Goal: Navigation & Orientation: Find specific page/section

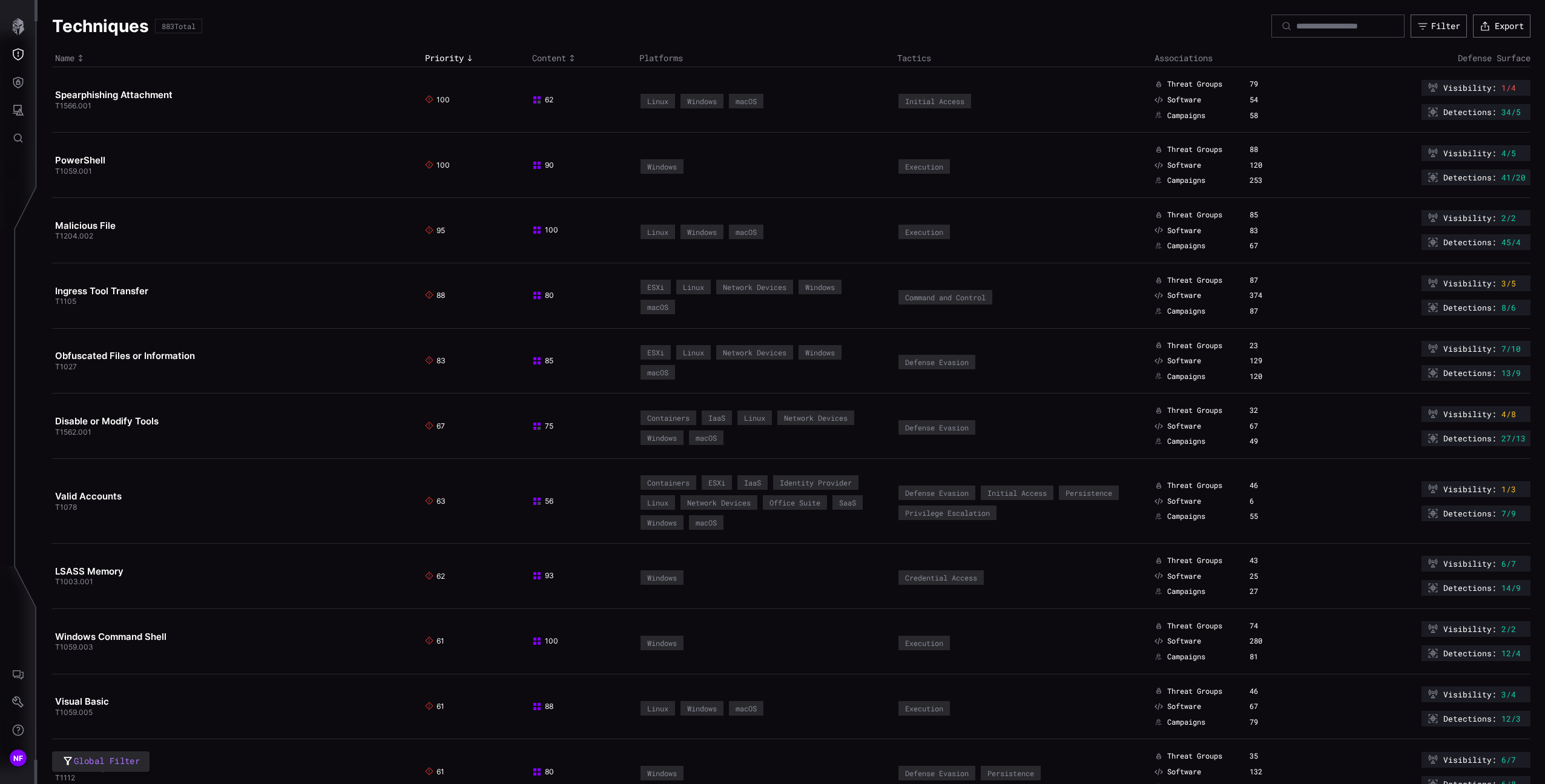
click at [27, 37] on button "button" at bounding box center [19, 27] width 35 height 28
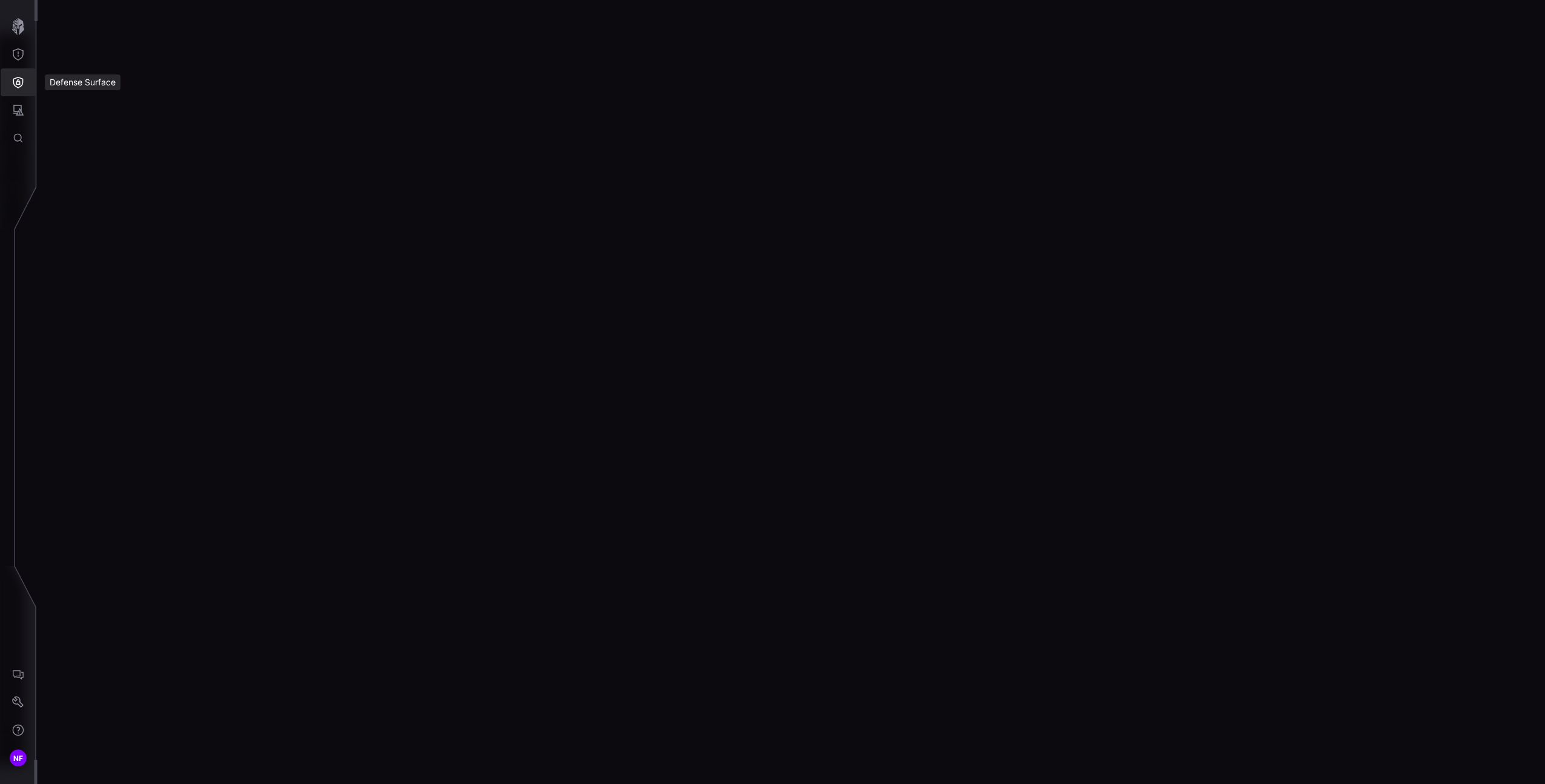
click at [20, 80] on icon "Defense Surface" at bounding box center [18, 82] width 10 height 11
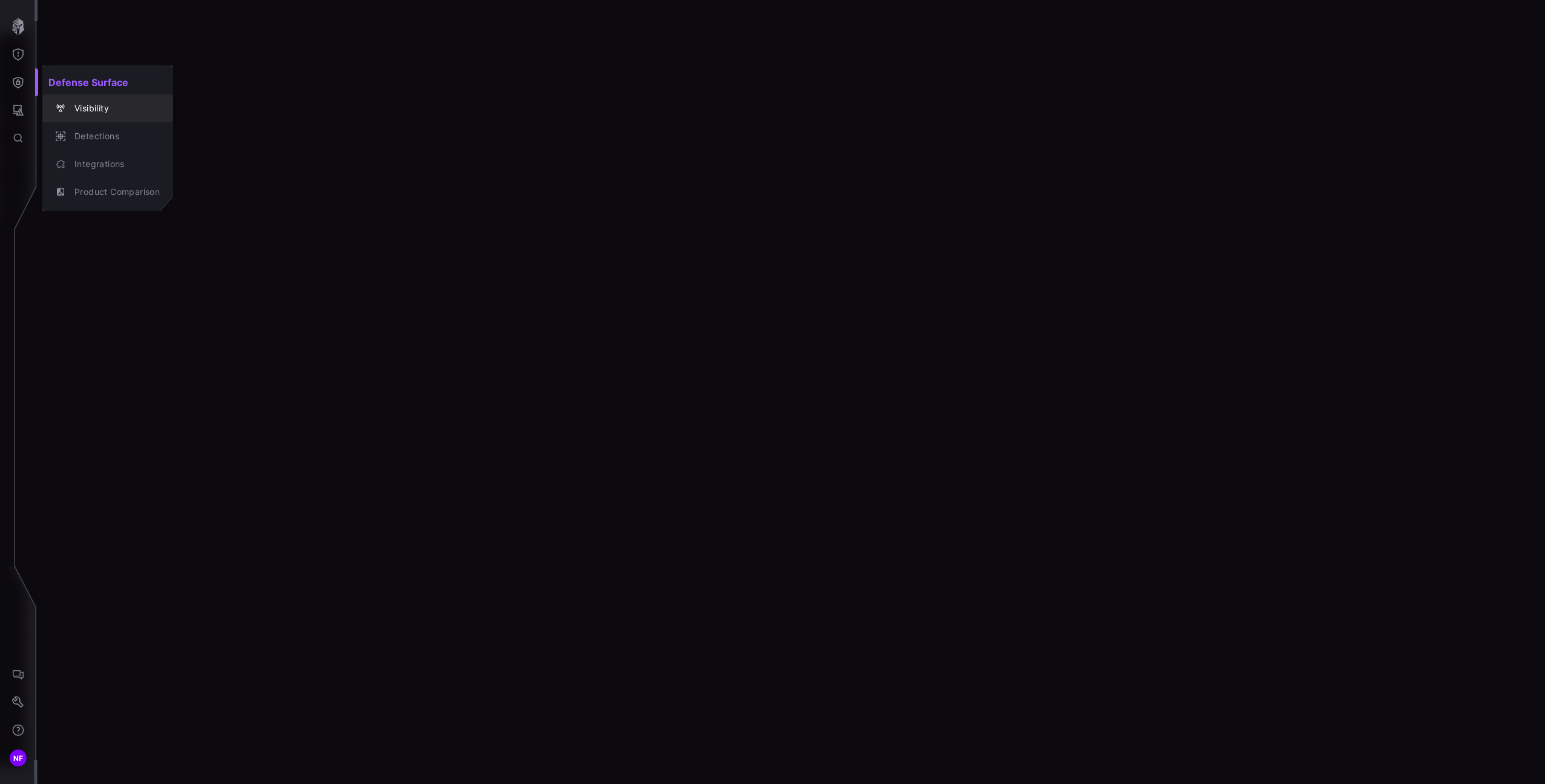
click at [88, 112] on div "Visibility" at bounding box center [114, 108] width 91 height 15
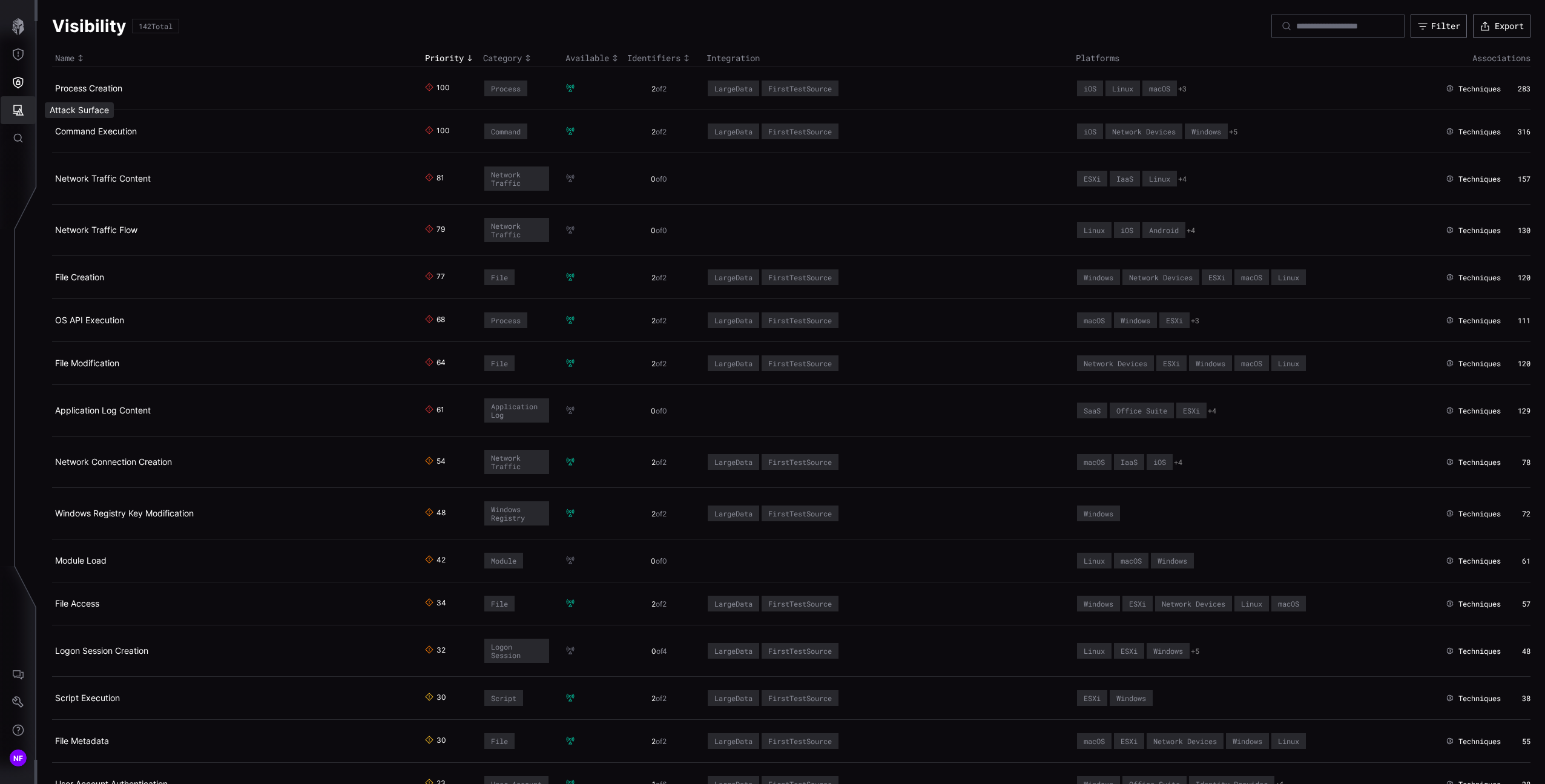
click at [25, 122] on button "Attack Surface" at bounding box center [19, 110] width 35 height 28
click at [80, 141] on div "Vulnerabilities" at bounding box center [100, 136] width 64 height 15
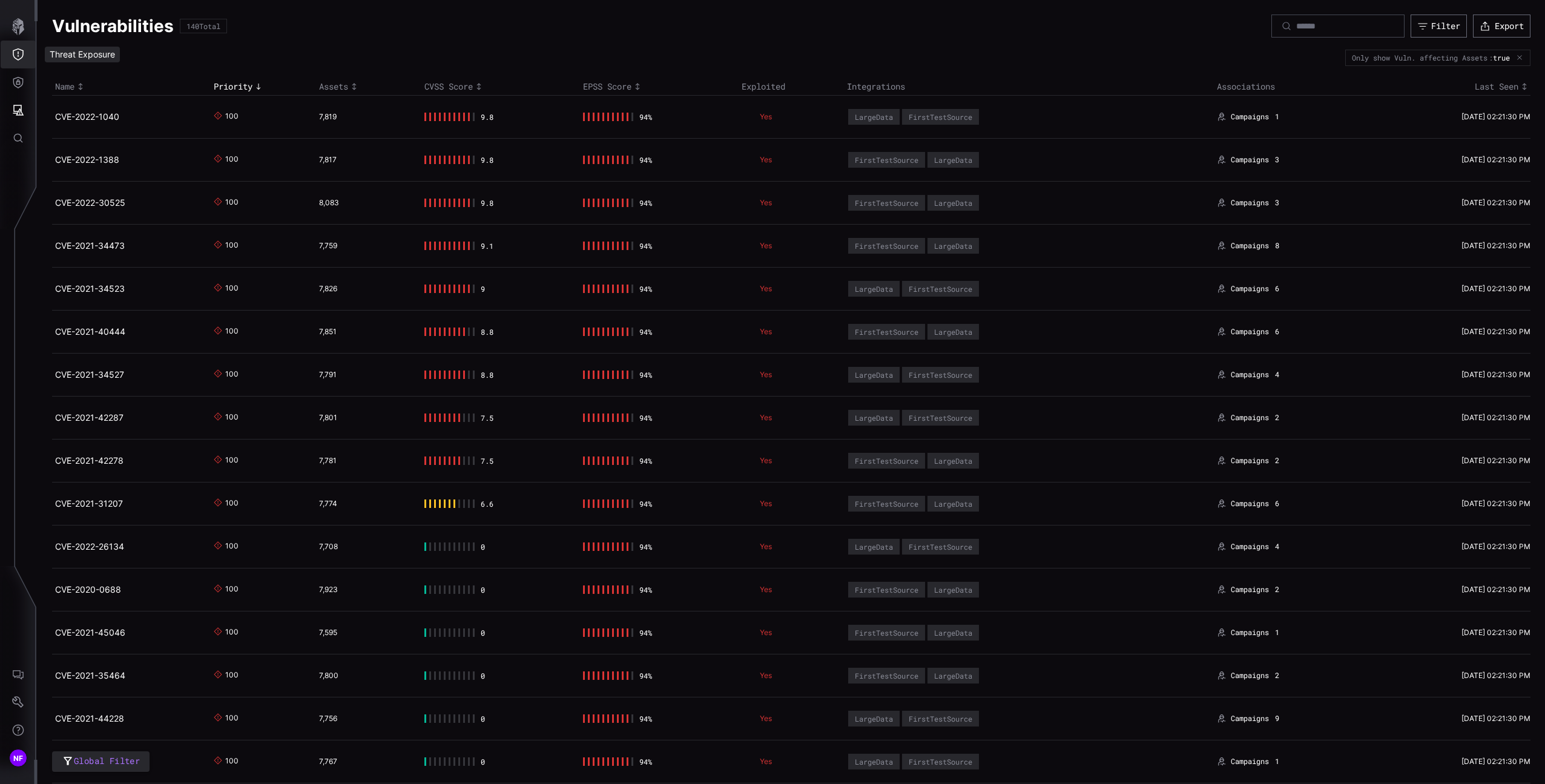
click at [18, 62] on button "Threat Exposure" at bounding box center [19, 55] width 35 height 28
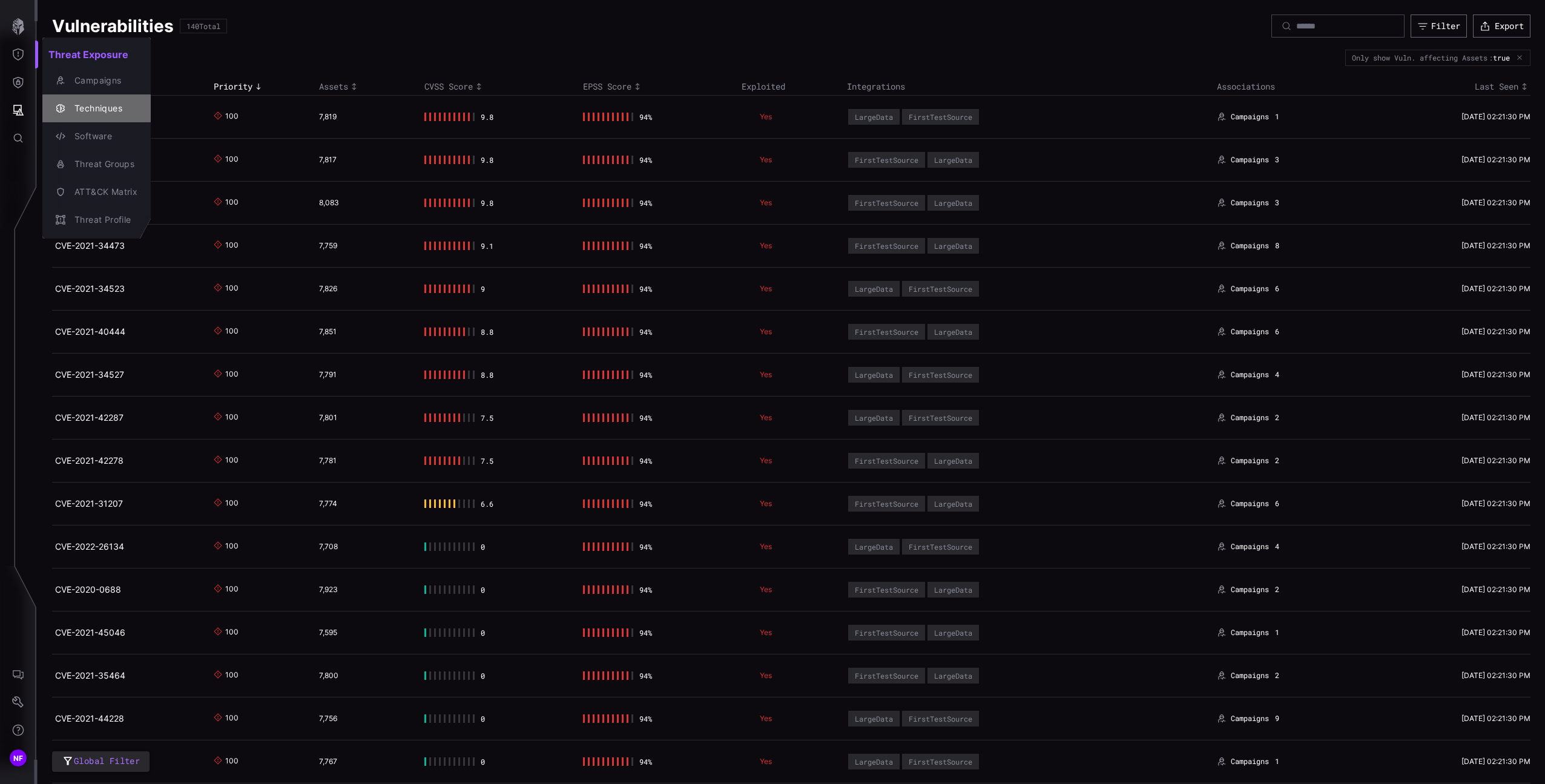
click at [80, 110] on div "Techniques" at bounding box center [103, 108] width 69 height 15
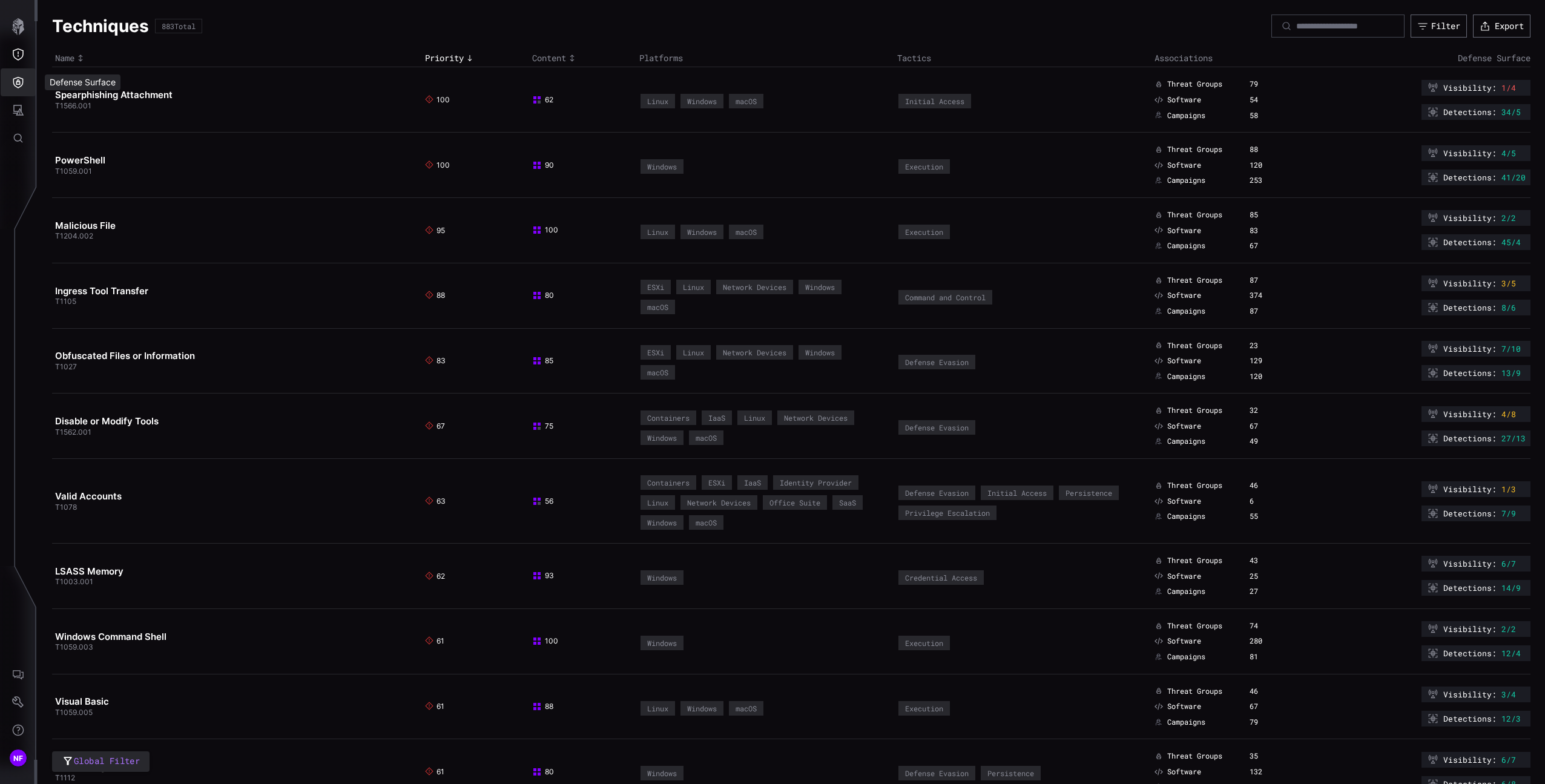
click at [22, 88] on icon "Defense Surface" at bounding box center [18, 82] width 12 height 12
click at [92, 156] on div "Integrations" at bounding box center [108, 164] width 121 height 17
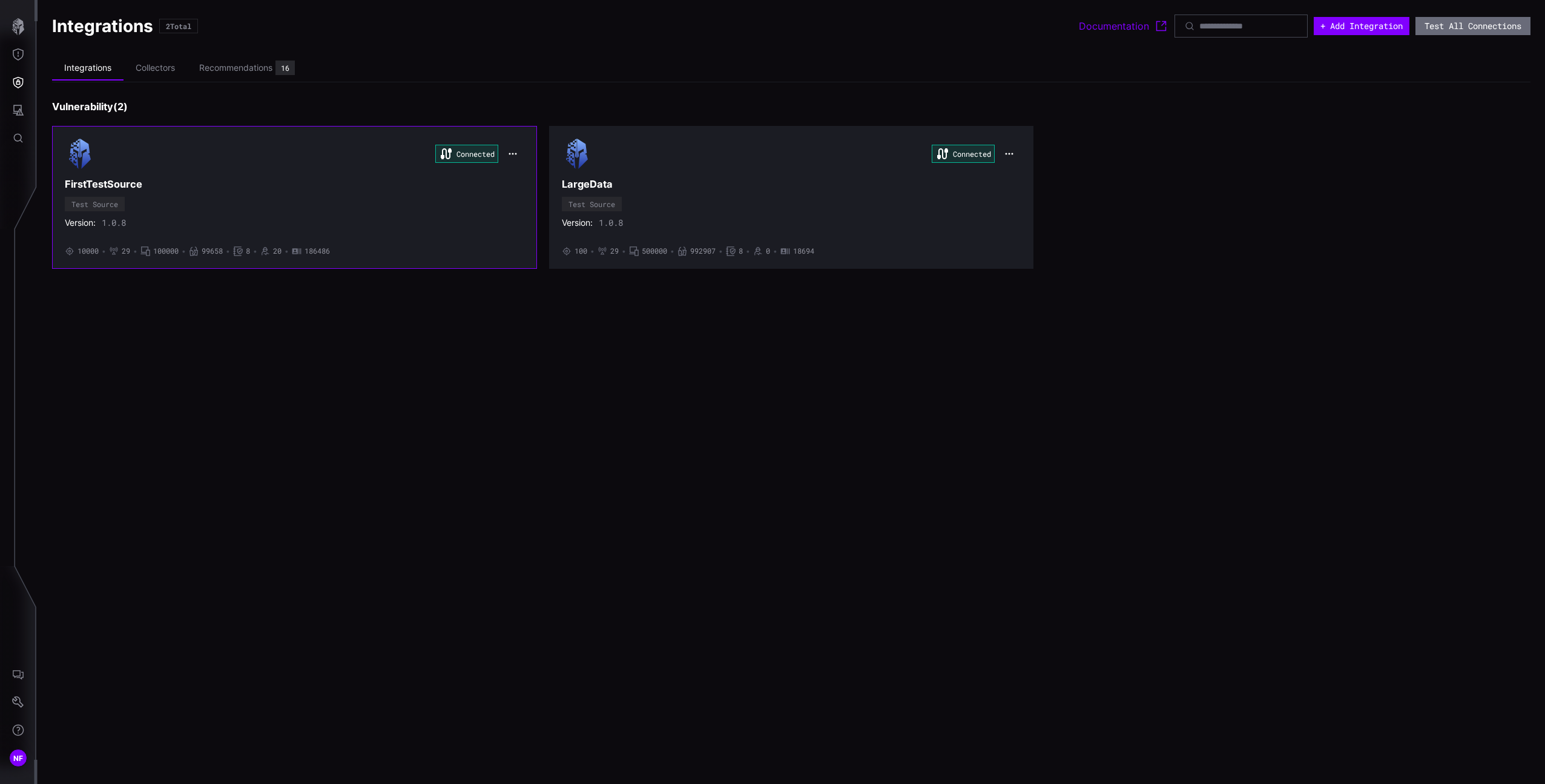
click at [395, 173] on div "Connected FirstTestSource Test Source Version: 1.0.8 • 10000 • 29 • 100000 • 99…" at bounding box center [294, 198] width 460 height 117
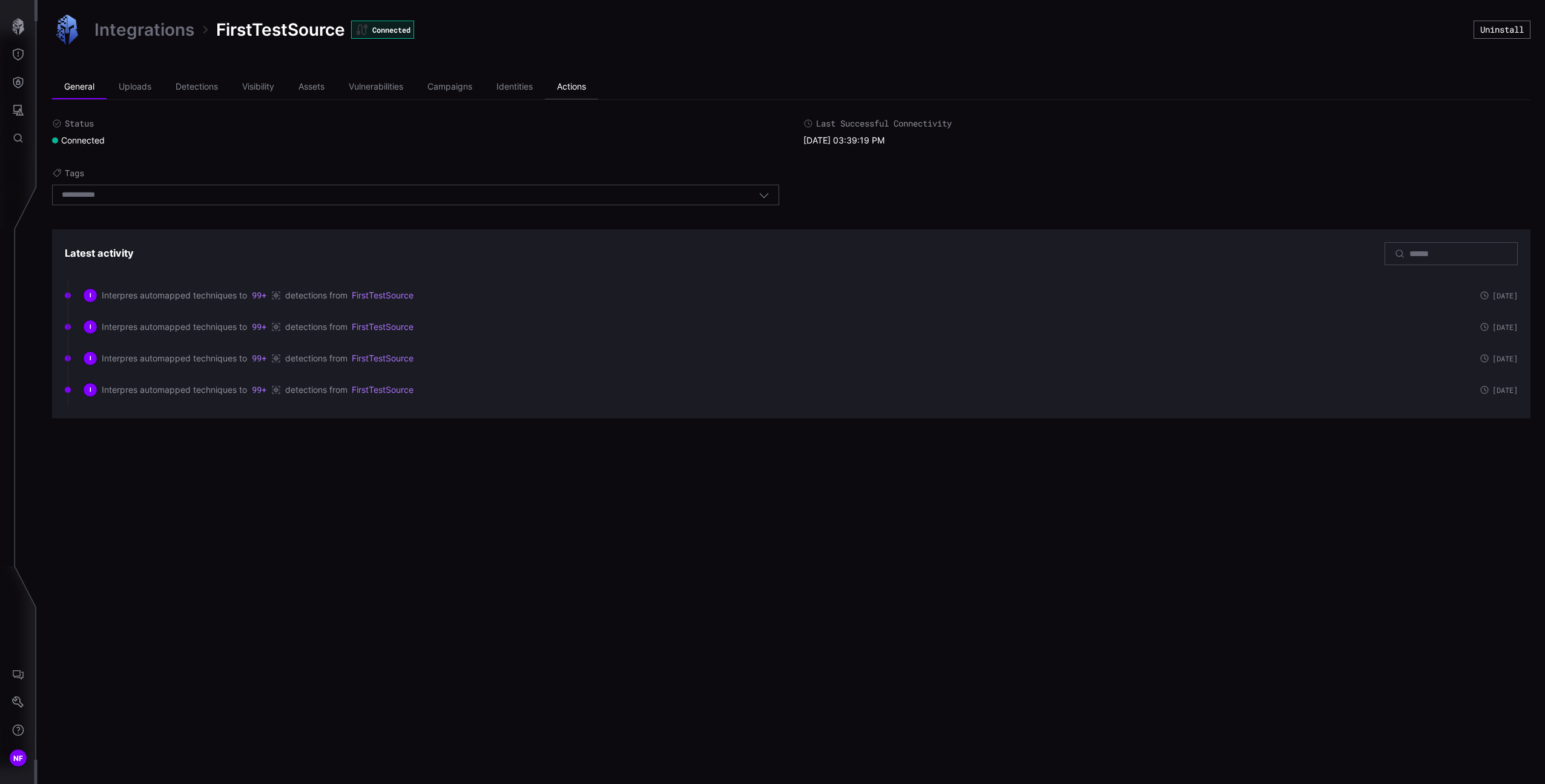
click at [578, 88] on li "Actions" at bounding box center [572, 88] width 53 height 24
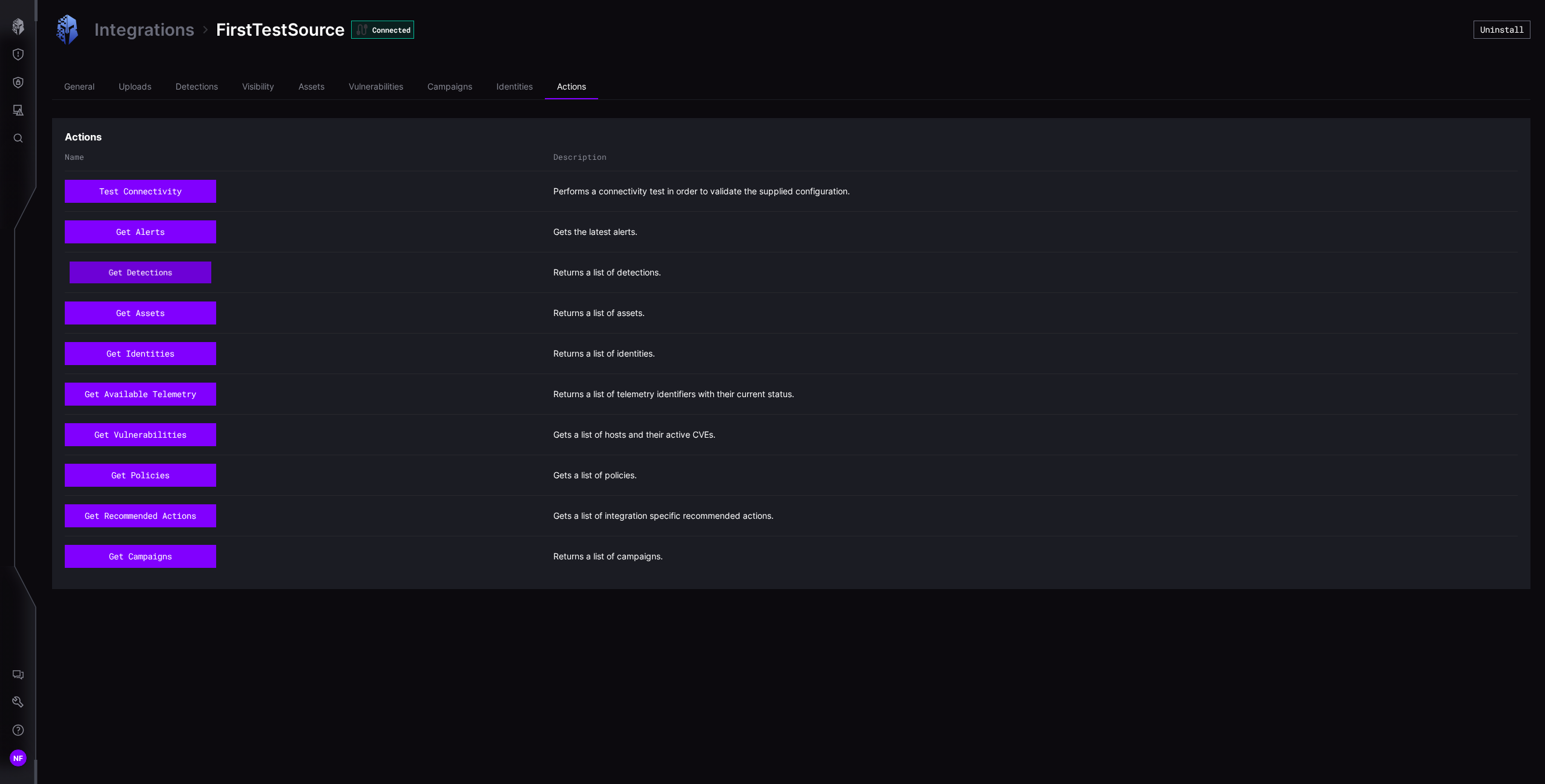
click at [168, 276] on button "get detections" at bounding box center [141, 272] width 142 height 21
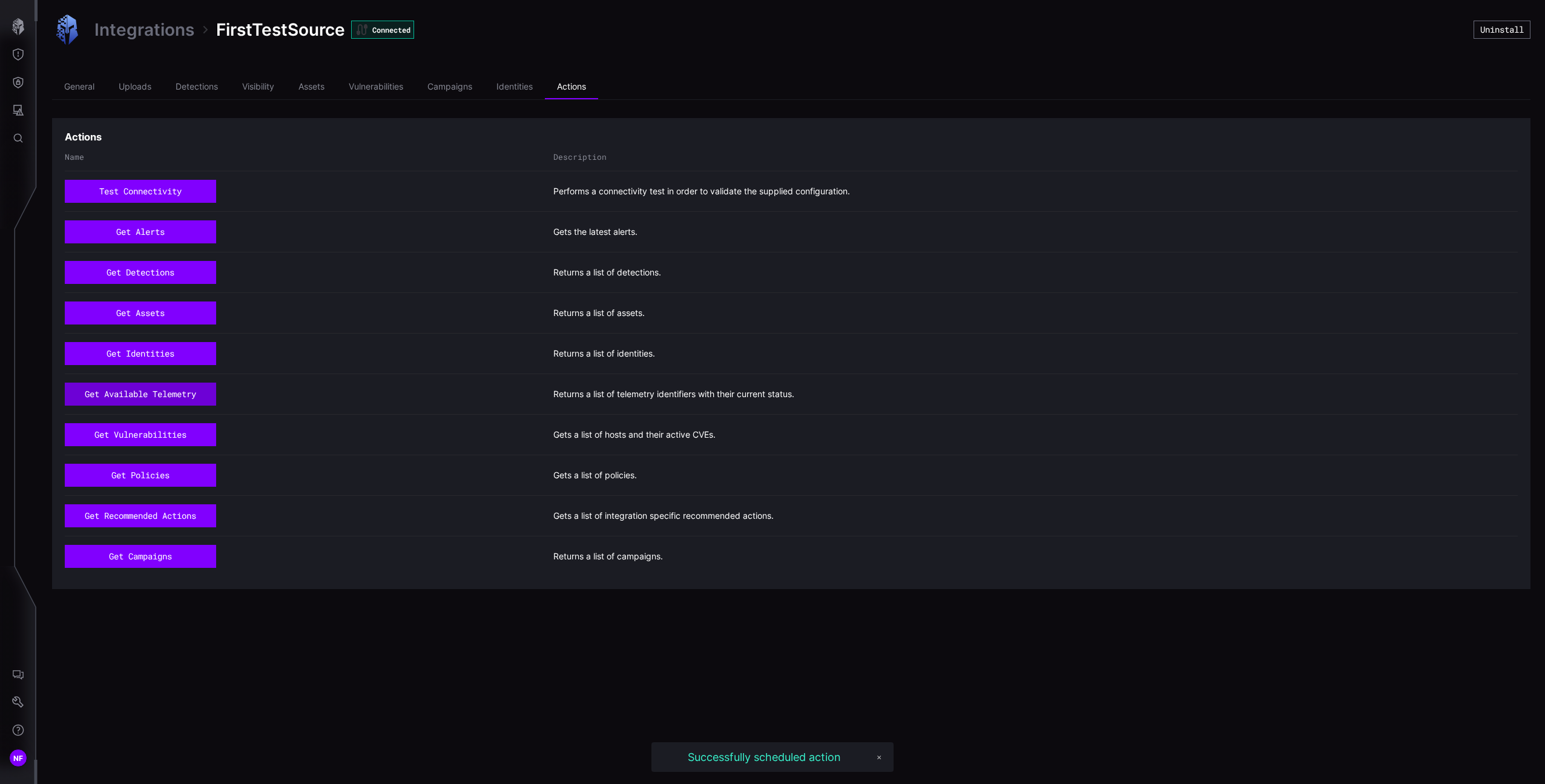
click at [195, 394] on button "get available telemetry" at bounding box center [140, 393] width 151 height 23
click at [18, 38] on button "button" at bounding box center [19, 27] width 35 height 28
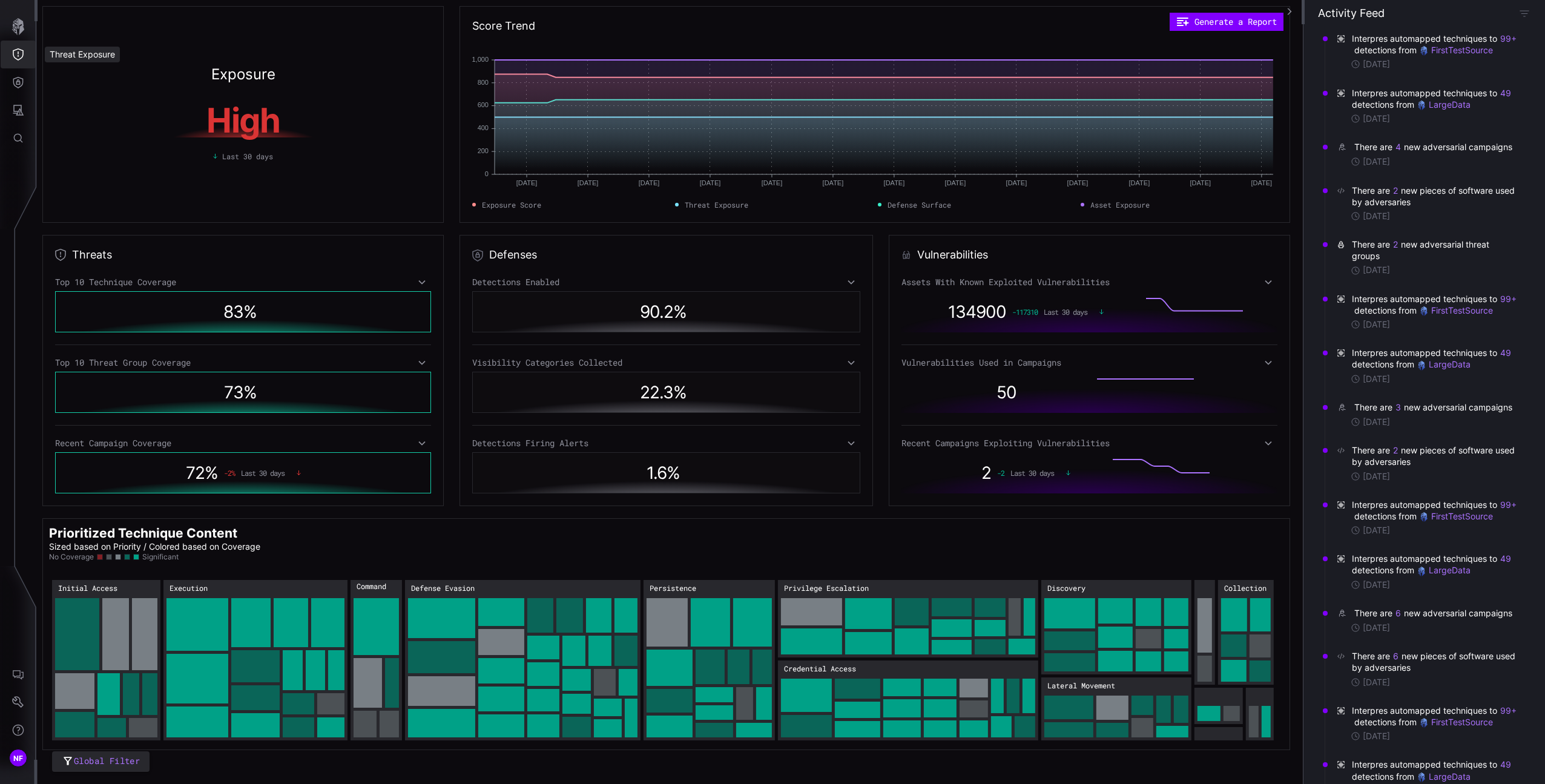
click at [17, 45] on button "Threat Exposure" at bounding box center [19, 55] width 35 height 28
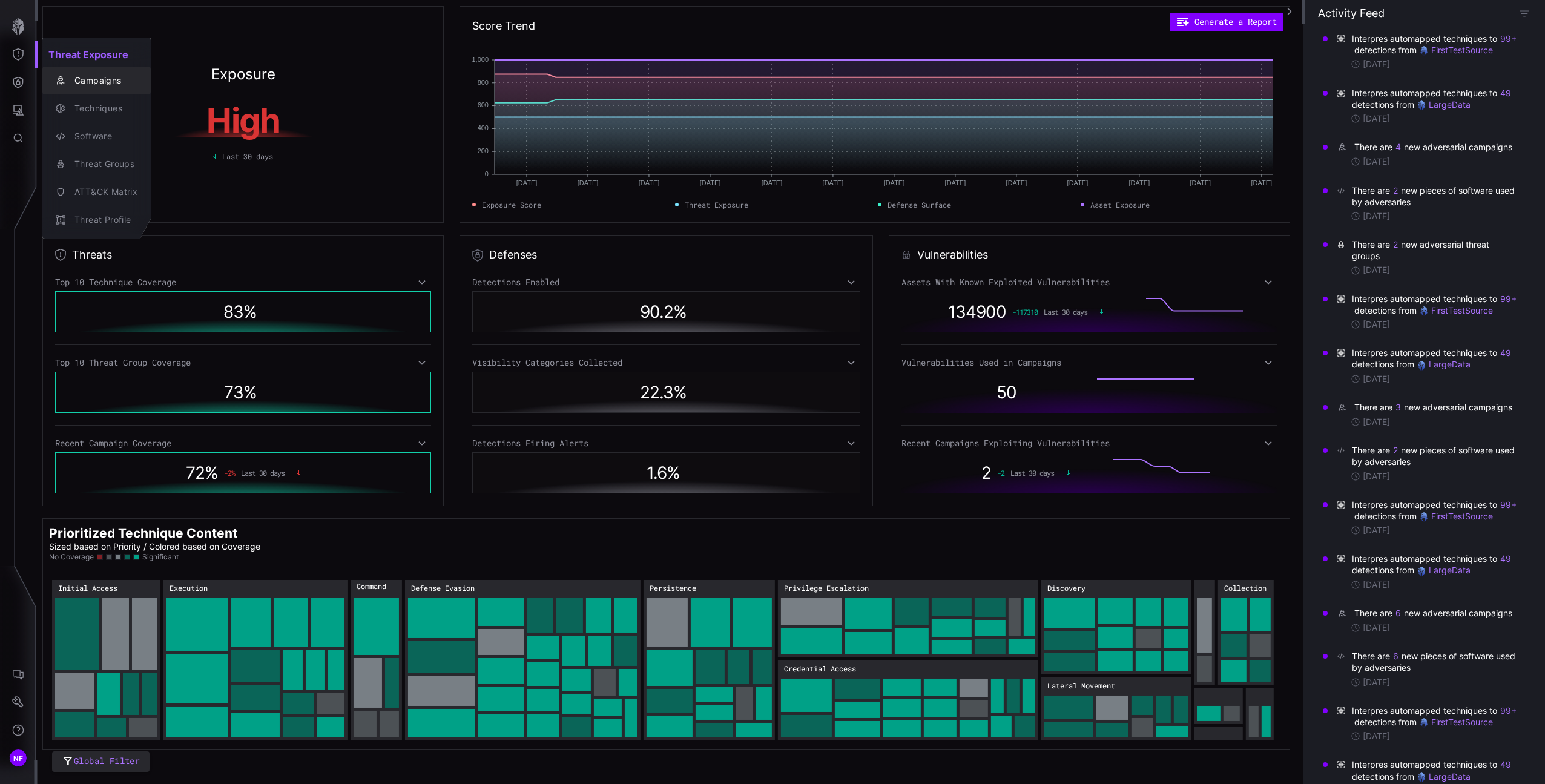
click at [72, 84] on div "Campaigns" at bounding box center [103, 81] width 69 height 15
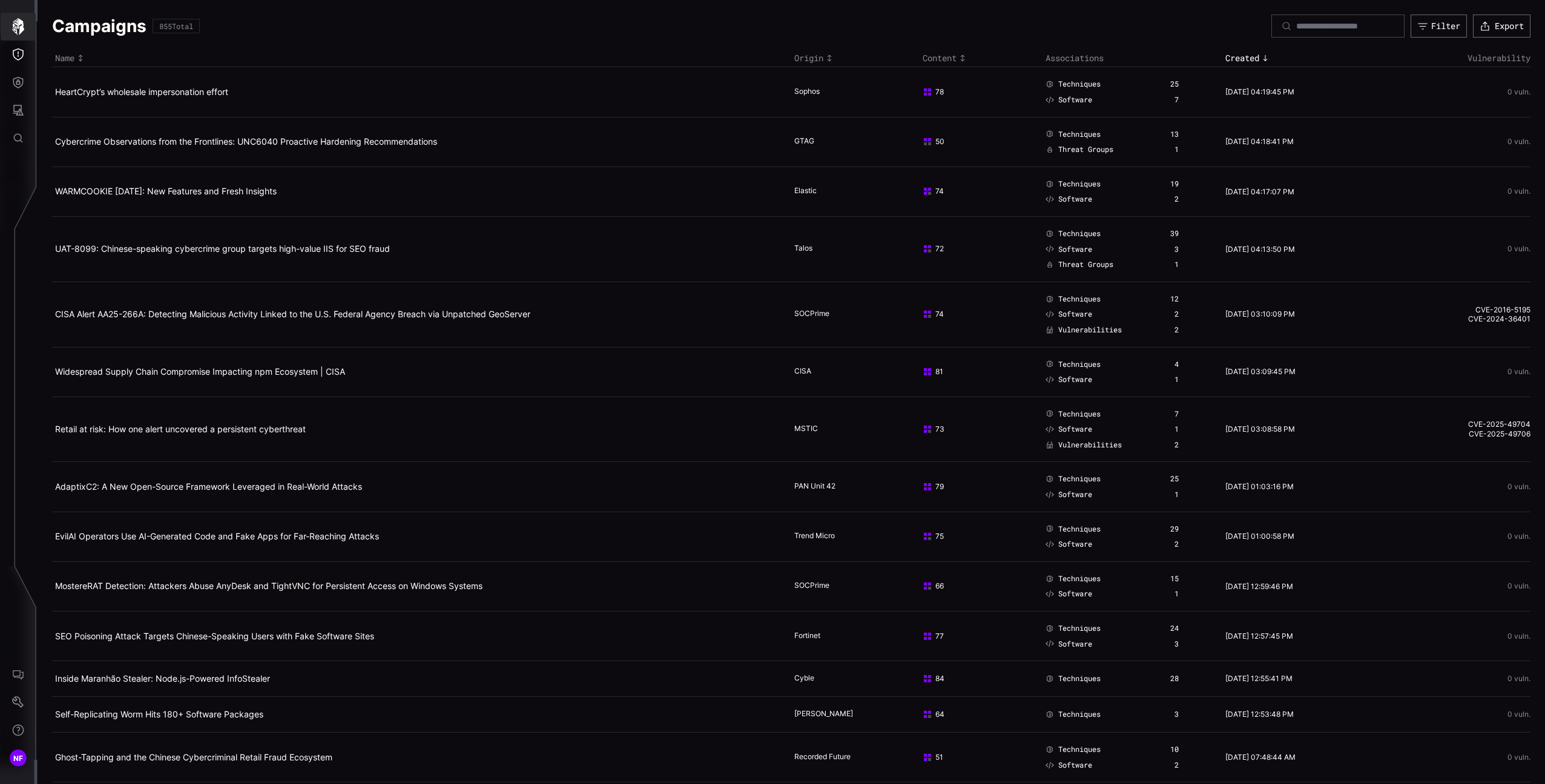
click at [18, 29] on icon "button" at bounding box center [18, 26] width 17 height 17
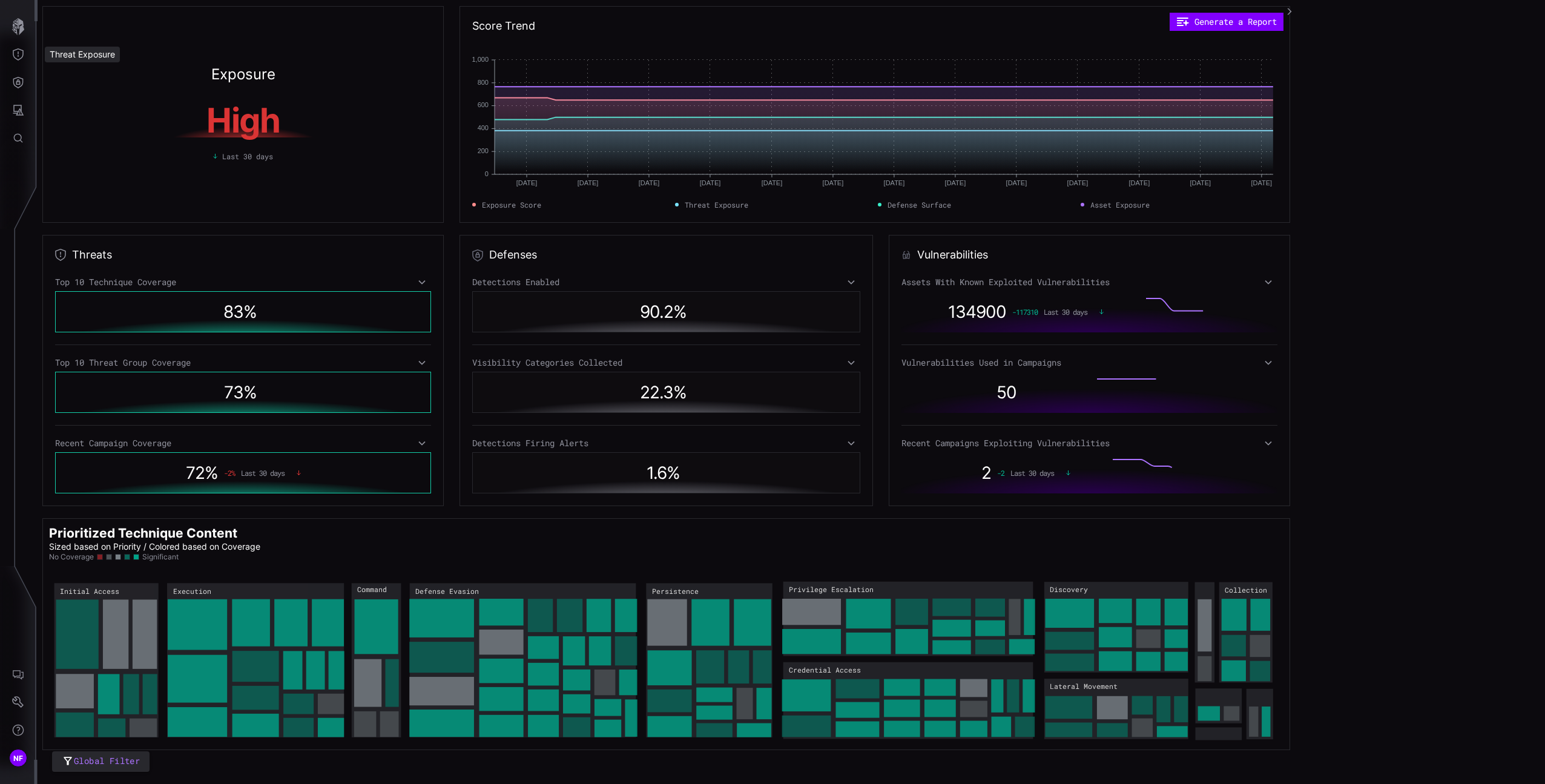
click at [83, 69] on div "Exposure High Last 30 days" at bounding box center [242, 114] width 402 height 217
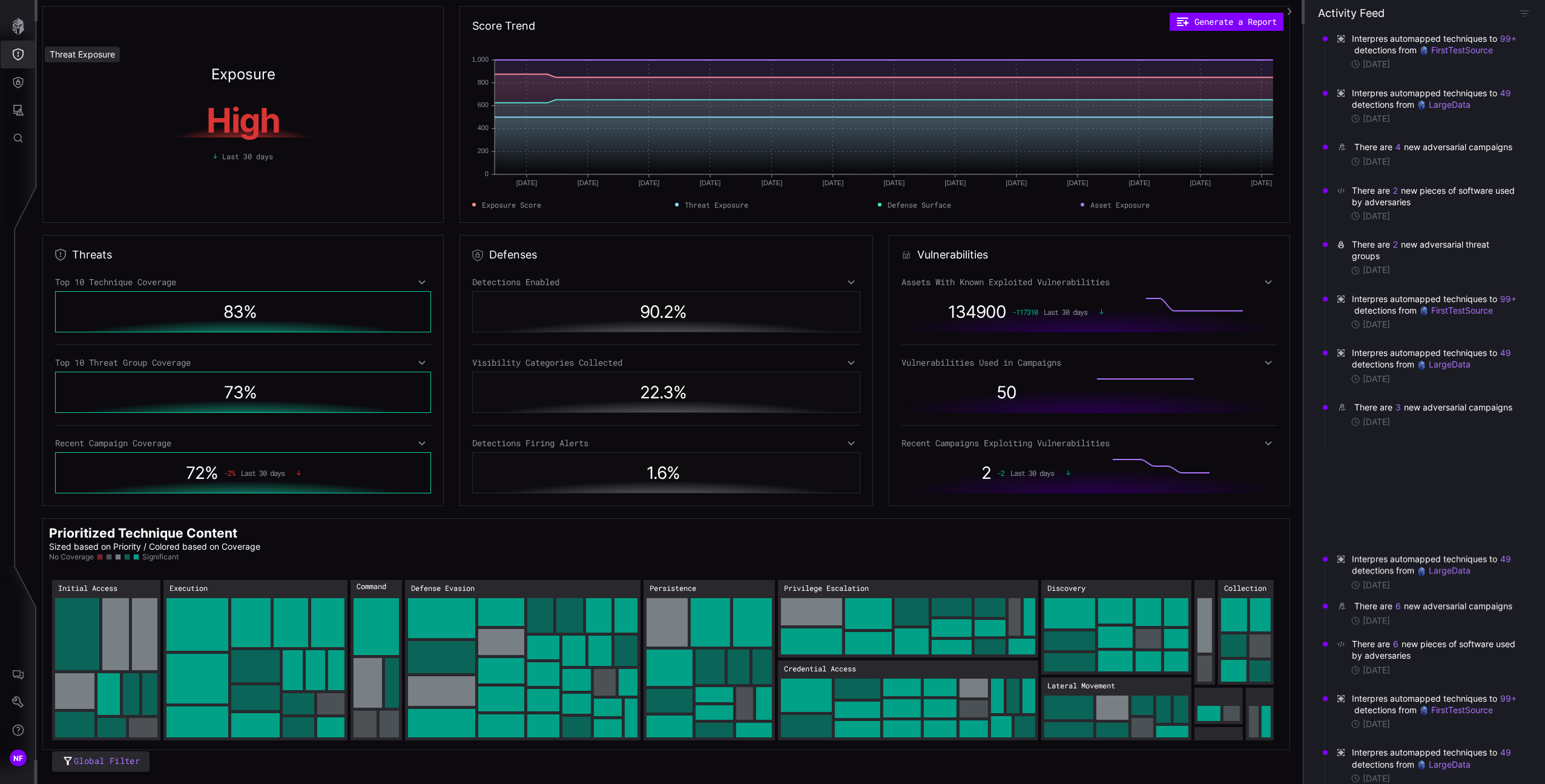
click at [25, 64] on button "Threat Exposure" at bounding box center [19, 55] width 35 height 28
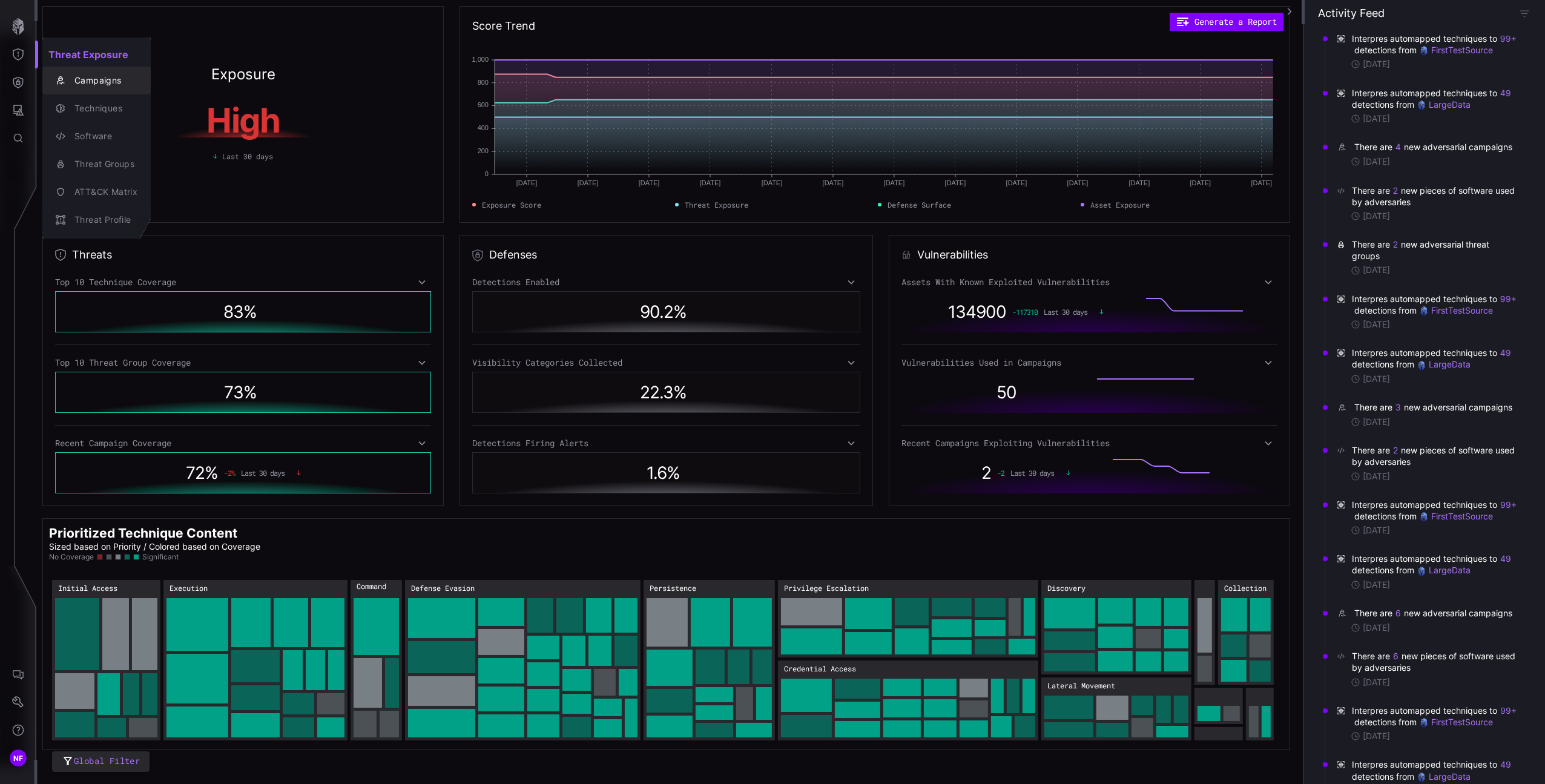
click at [76, 92] on button "Campaigns" at bounding box center [96, 80] width 108 height 28
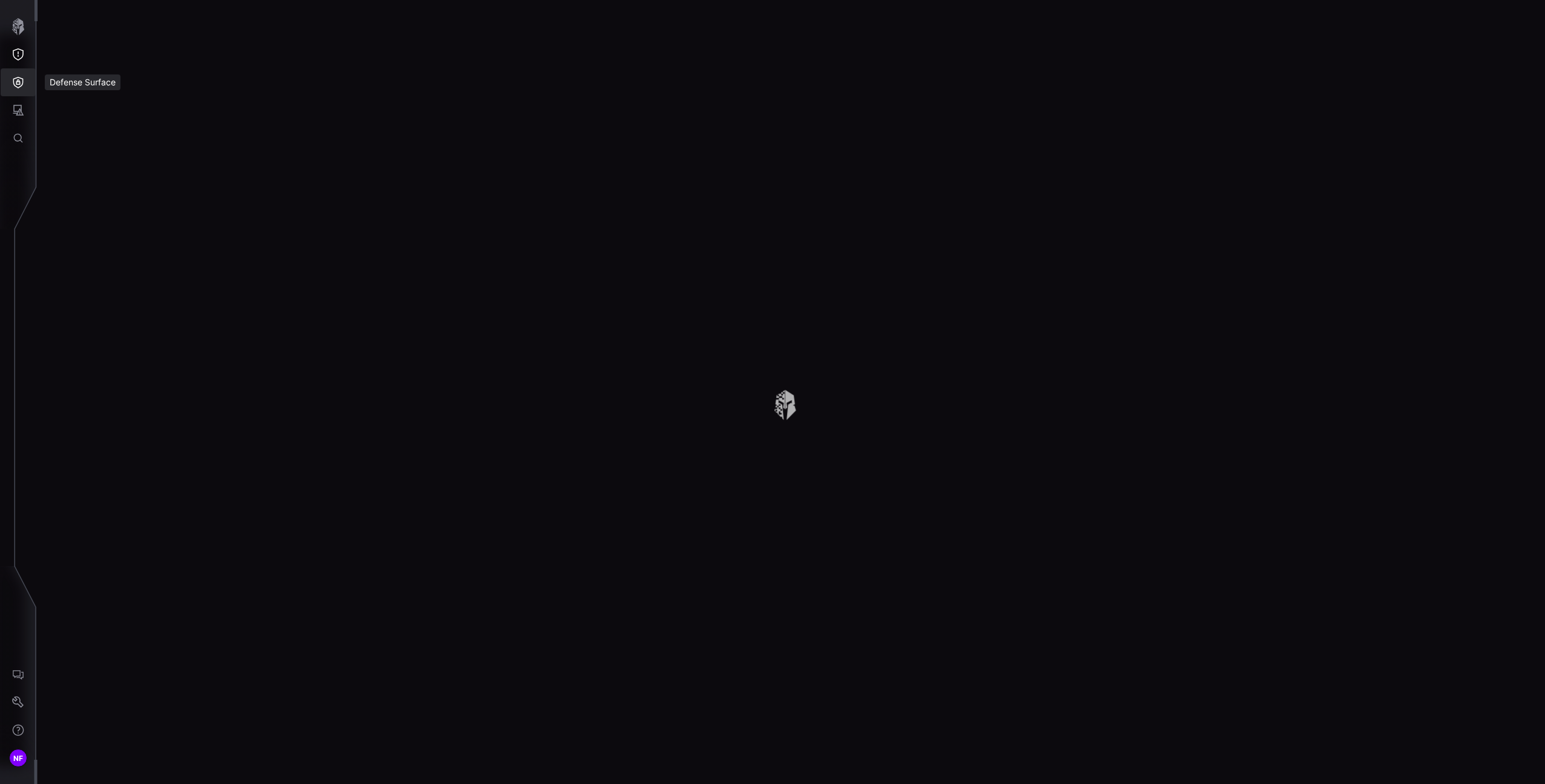
click at [13, 80] on icon "Defense Surface" at bounding box center [18, 82] width 10 height 11
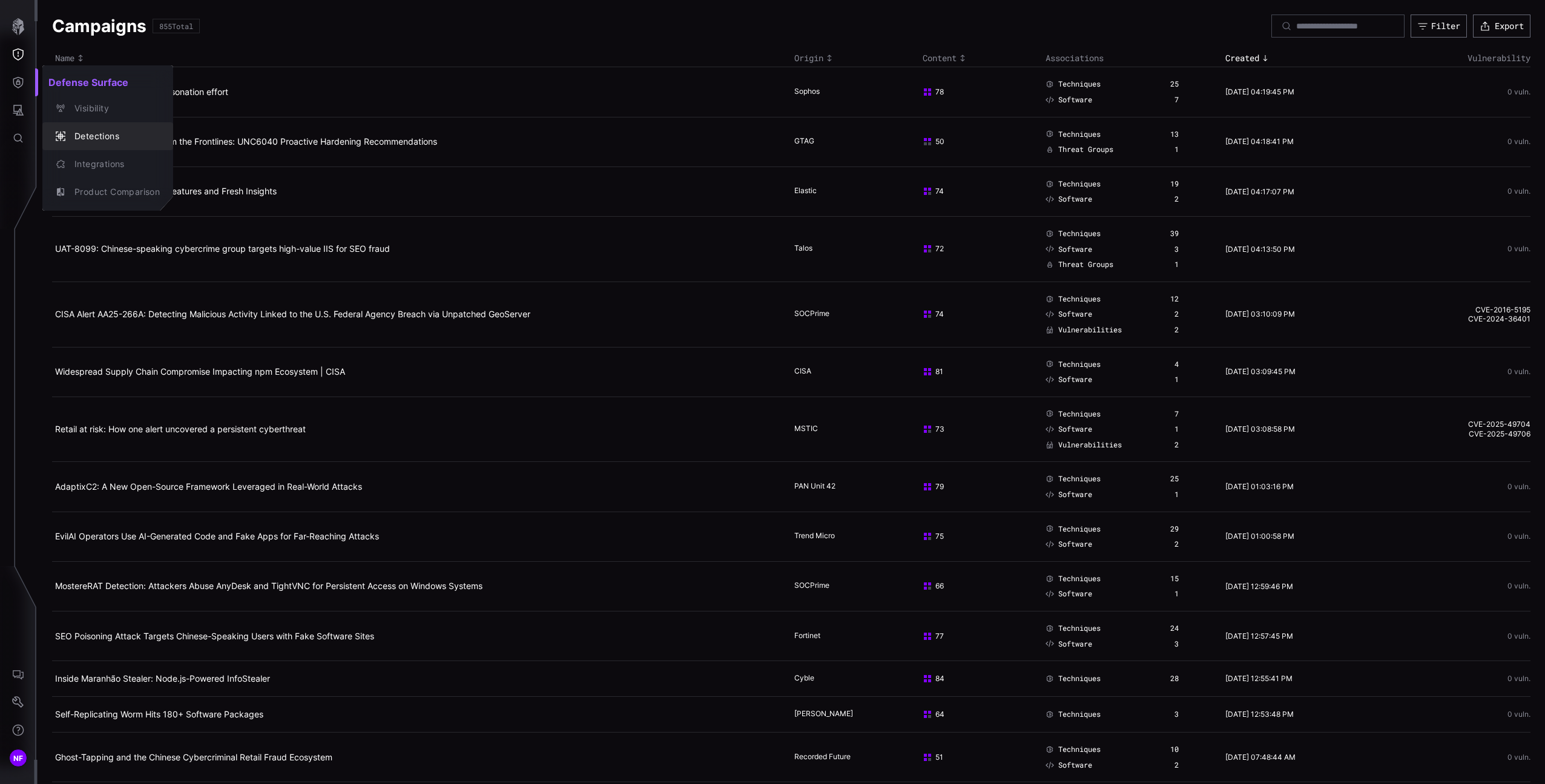
click at [104, 125] on button "Detections" at bounding box center [107, 136] width 131 height 28
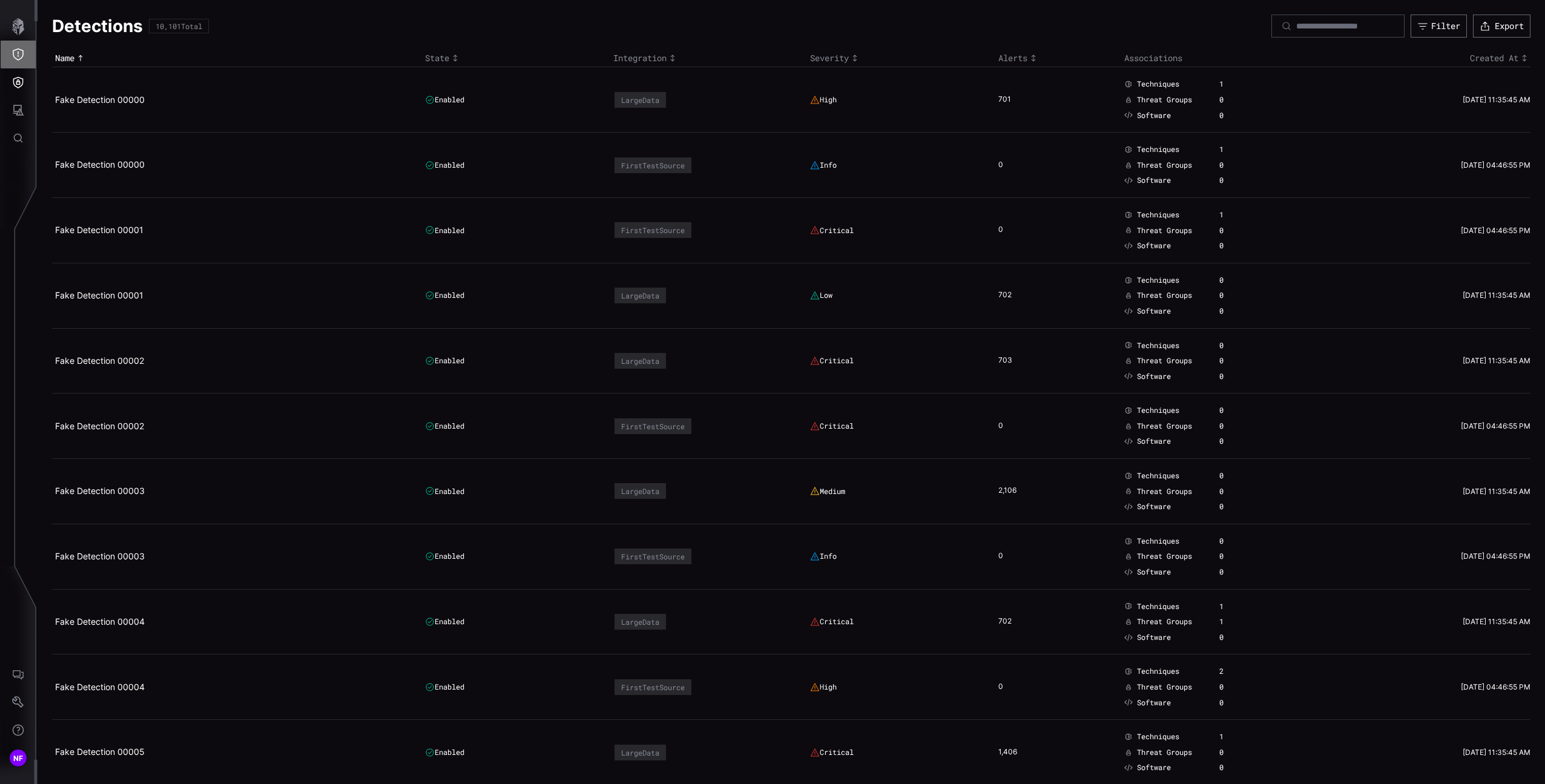
click at [15, 51] on icon "Threat Exposure" at bounding box center [18, 54] width 12 height 12
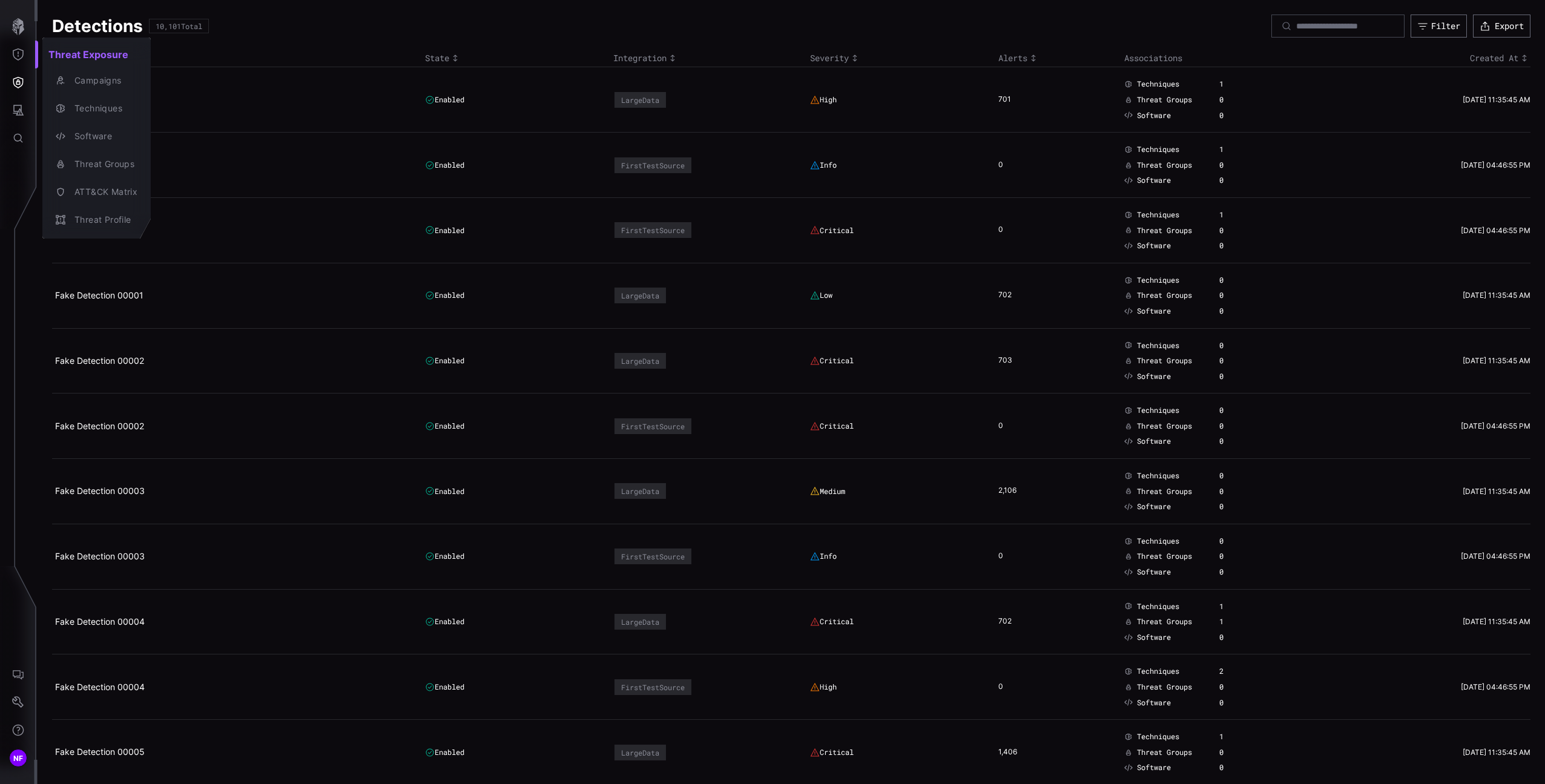
click at [84, 89] on button "Campaigns" at bounding box center [96, 80] width 108 height 28
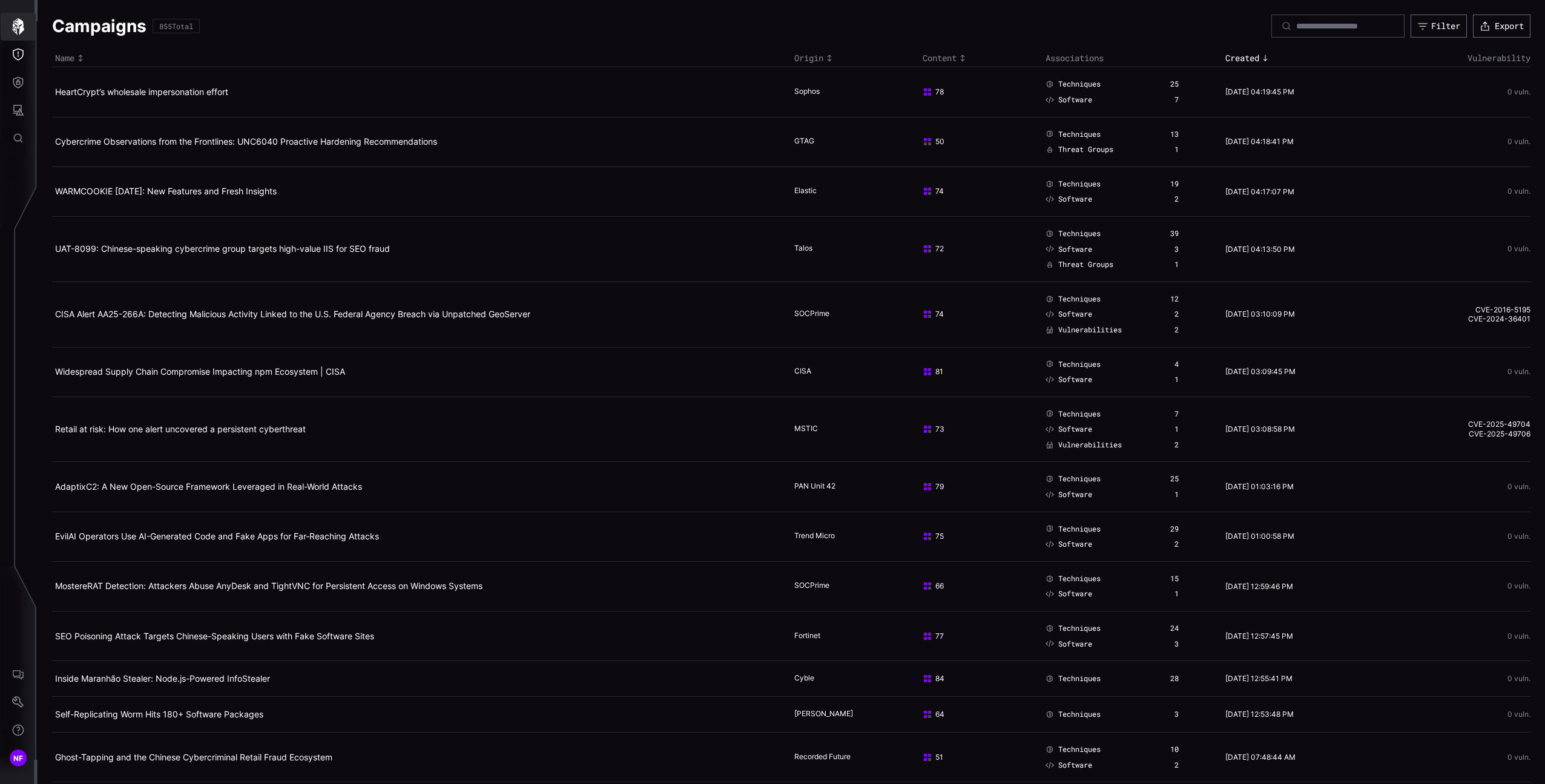
click at [17, 21] on icon "button" at bounding box center [18, 26] width 12 height 17
